Goal: Find specific page/section: Find specific page/section

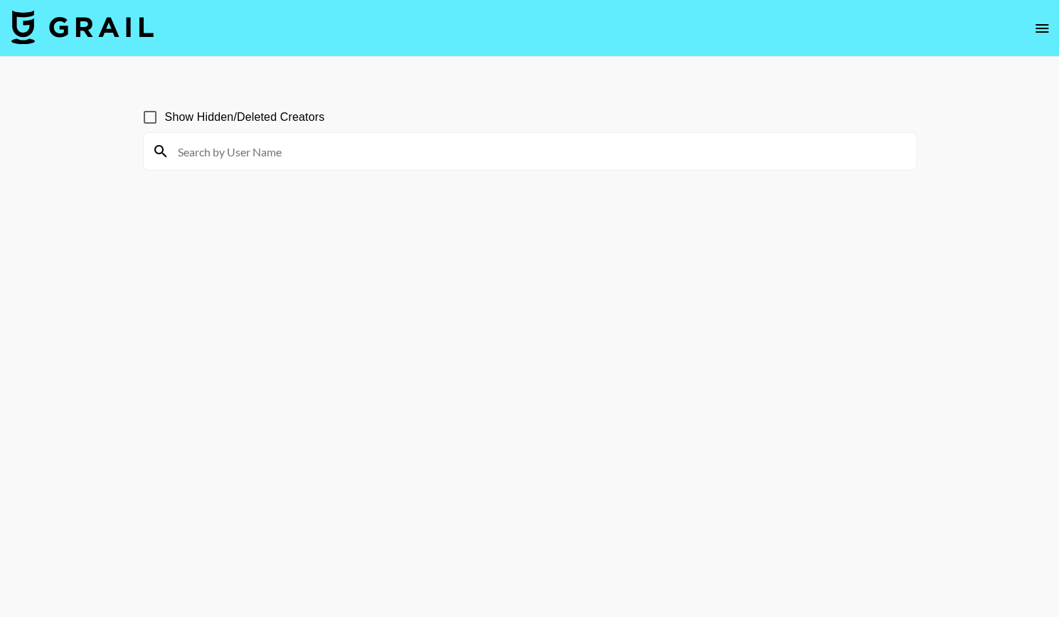
click at [210, 152] on input at bounding box center [538, 151] width 738 height 23
click at [289, 161] on input at bounding box center [538, 151] width 738 height 23
click at [377, 133] on div at bounding box center [530, 151] width 772 height 37
click at [242, 141] on input at bounding box center [538, 151] width 738 height 23
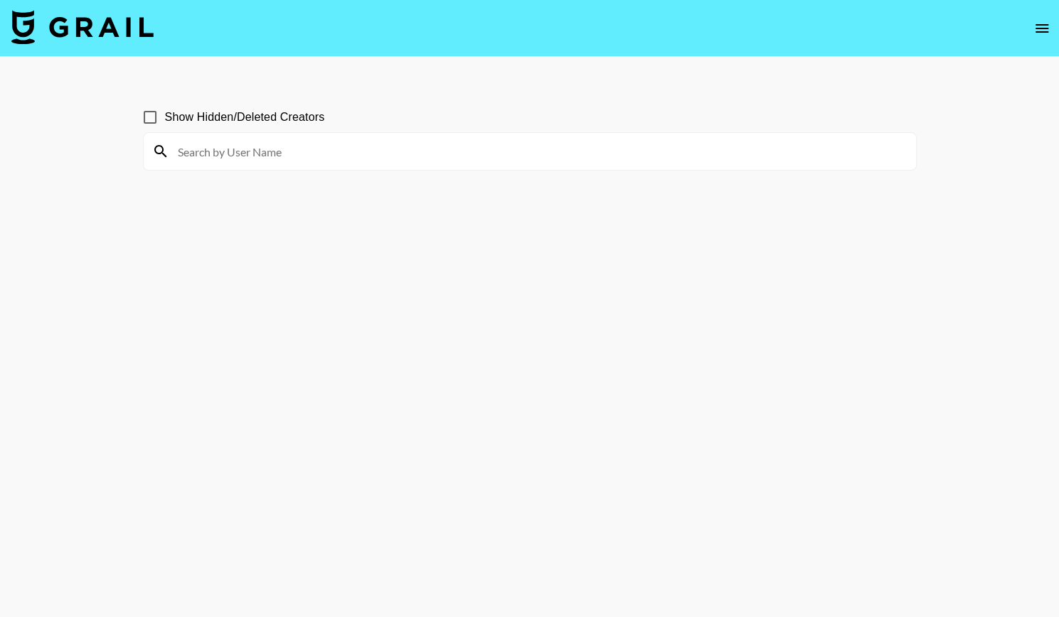
click at [227, 151] on input at bounding box center [538, 151] width 738 height 23
click at [193, 161] on input at bounding box center [538, 151] width 738 height 23
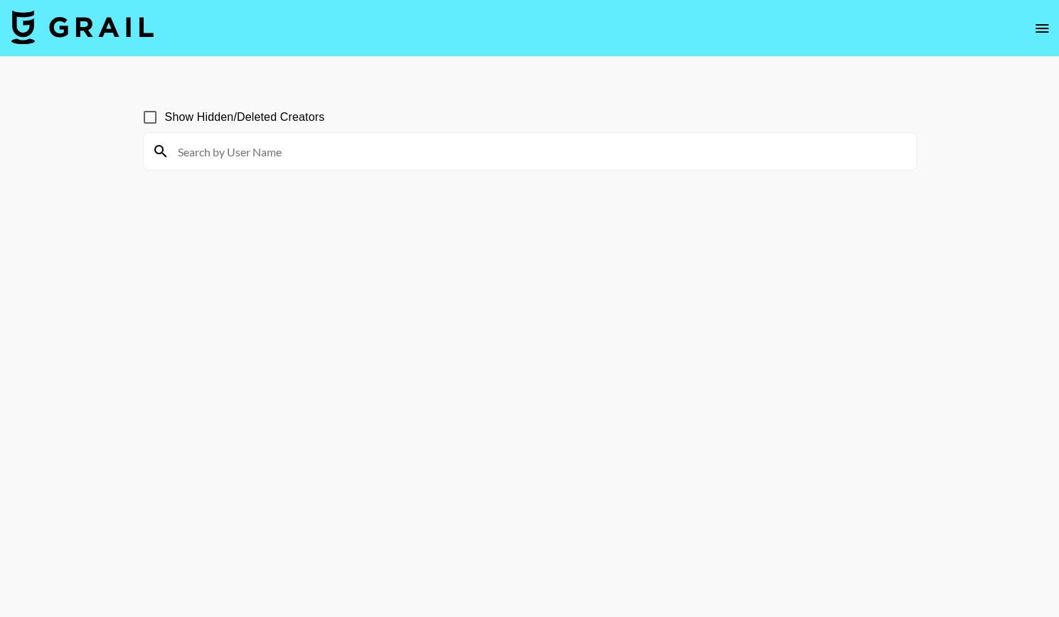
click at [193, 161] on input at bounding box center [538, 151] width 738 height 23
click at [235, 153] on input at bounding box center [538, 151] width 738 height 23
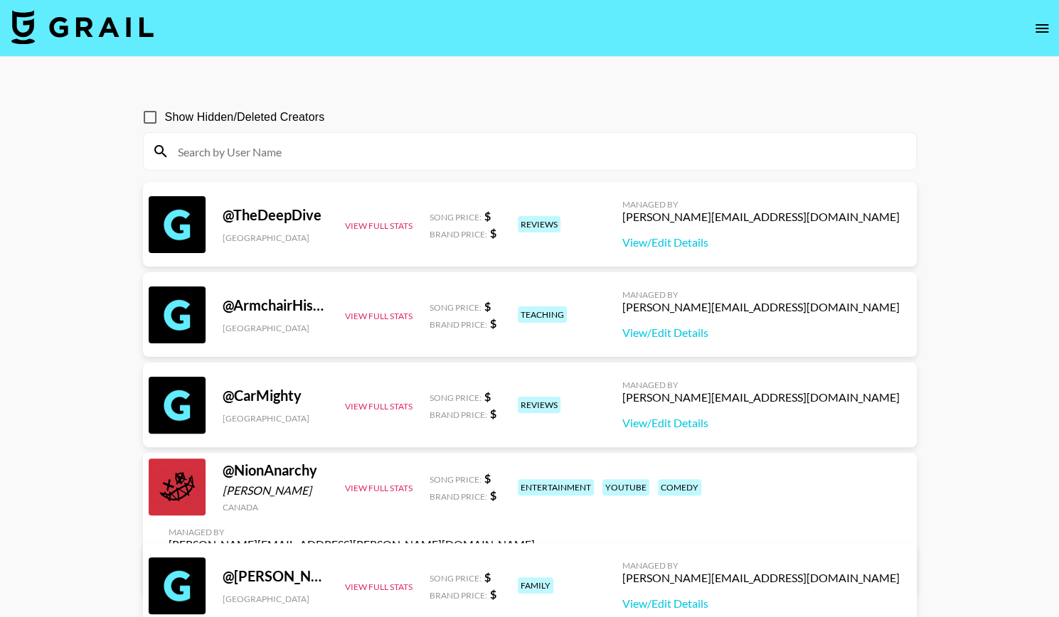
click at [219, 159] on input at bounding box center [538, 151] width 738 height 23
paste input "kyaraalauren"
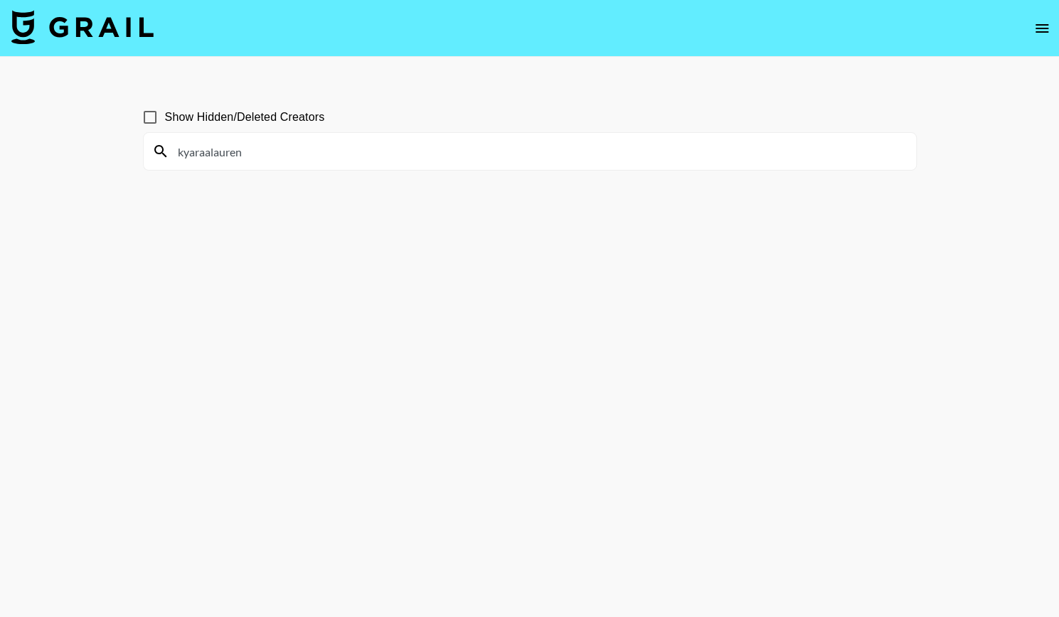
type input "kyaraalauren"
click at [299, 214] on section "Show Hidden/Deleted Creators kyaraalauren" at bounding box center [530, 342] width 774 height 503
